Goal: Task Accomplishment & Management: Manage account settings

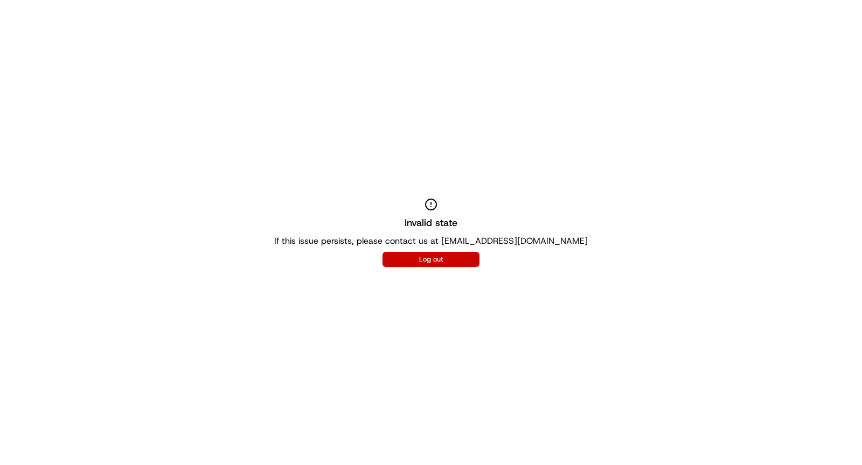
click at [431, 256] on button "Log out" at bounding box center [430, 259] width 97 height 15
